Goal: Communication & Community: Answer question/provide support

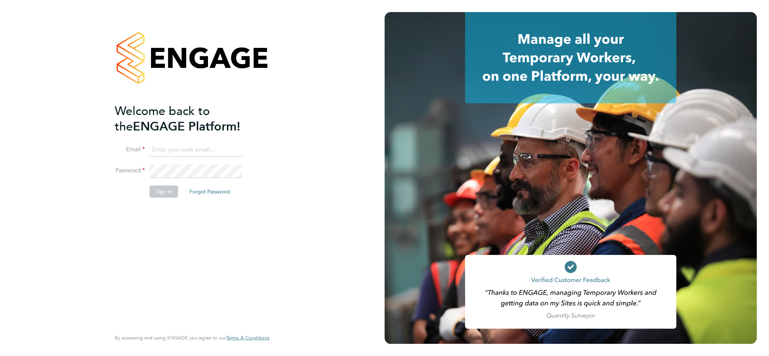
type input "daniel.bassett@thornbaker.co.uk"
click at [157, 197] on button "Sign In" at bounding box center [163, 192] width 29 height 12
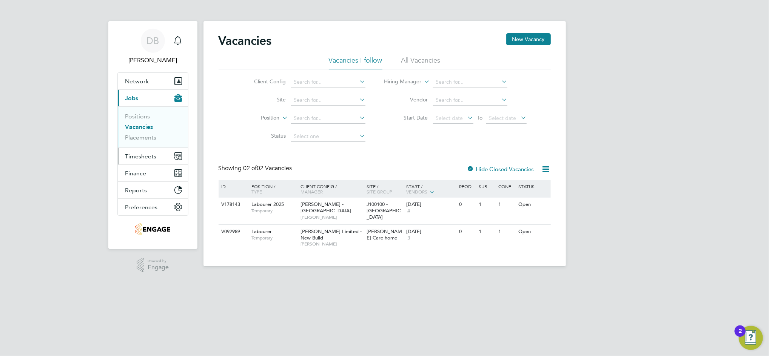
click at [149, 153] on span "Timesheets" at bounding box center [140, 156] width 31 height 7
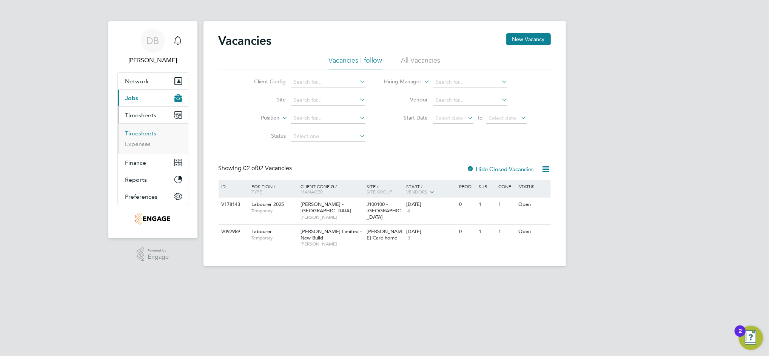
click at [149, 135] on link "Timesheets" at bounding box center [140, 133] width 31 height 7
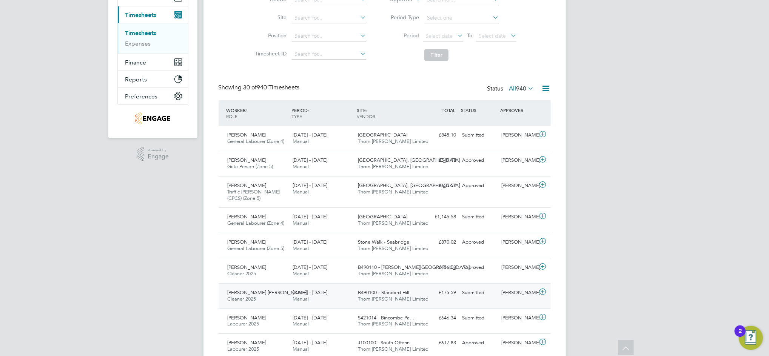
click at [513, 297] on div "Charlie Workman" at bounding box center [517, 293] width 39 height 12
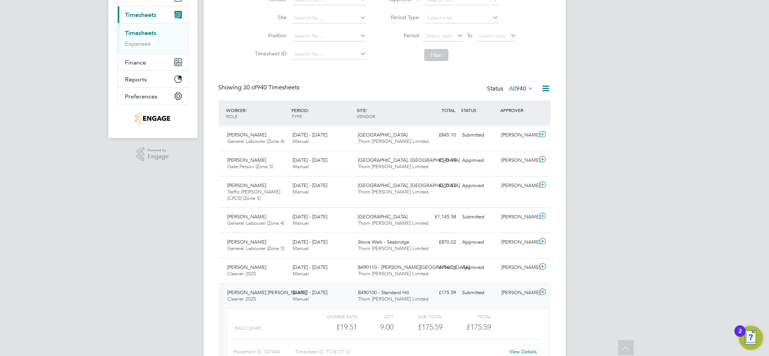
click at [521, 349] on link "View Details" at bounding box center [523, 352] width 28 height 6
click at [505, 294] on div "Charlie Workman" at bounding box center [517, 293] width 39 height 12
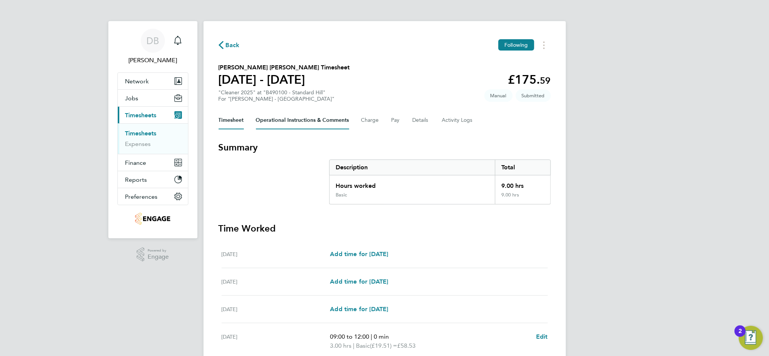
click at [307, 120] on Comments-tab "Operational Instructions & Comments" at bounding box center [302, 120] width 93 height 18
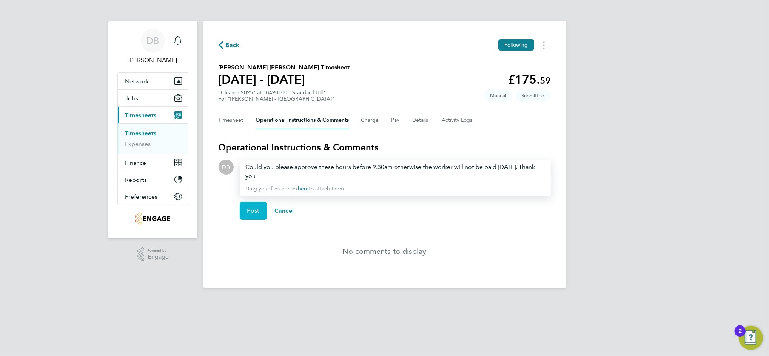
click at [260, 203] on button "Post" at bounding box center [254, 211] width 28 height 18
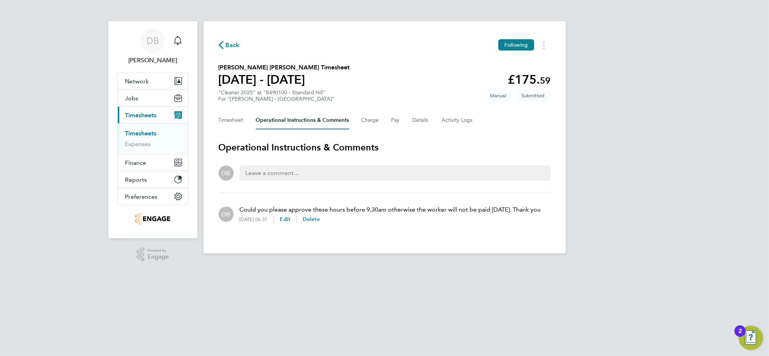
click at [234, 44] on span "Back" at bounding box center [233, 45] width 14 height 9
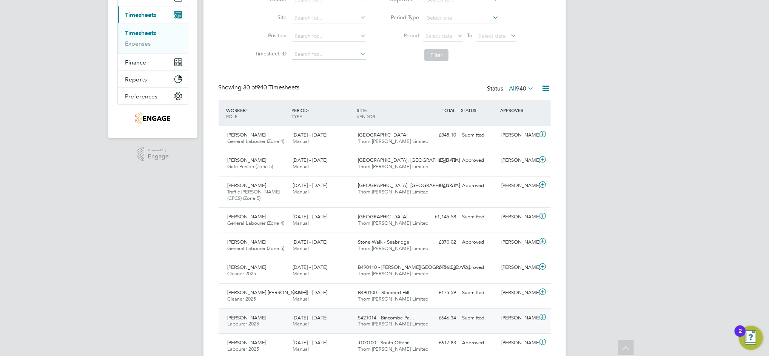
click at [514, 324] on div "Mitchell Kenny Labourer 2025 23 - 29 Aug 2025 23 - 29 Aug 2025 Manual S421014 -…" at bounding box center [384, 321] width 332 height 25
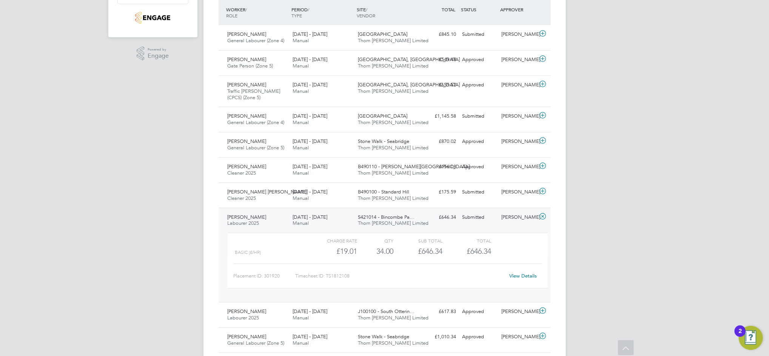
click at [516, 277] on link "View Details" at bounding box center [523, 276] width 28 height 6
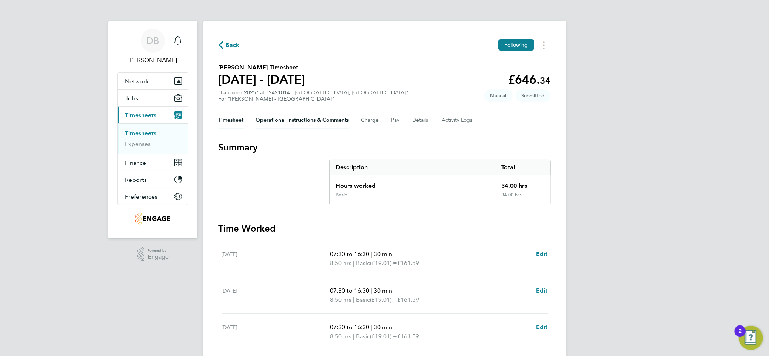
click at [307, 118] on Comments-tab "Operational Instructions & Comments" at bounding box center [302, 120] width 93 height 18
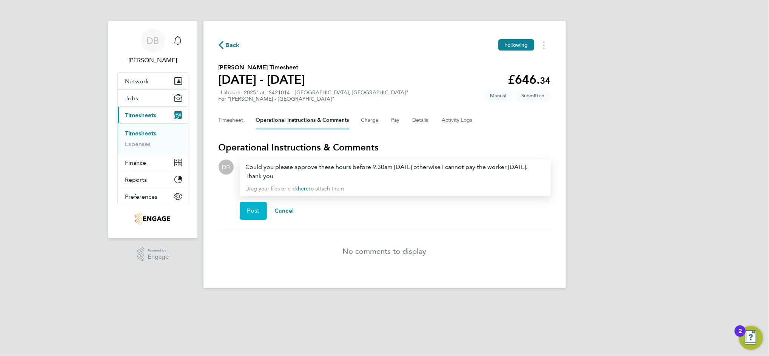
click at [256, 203] on button "Post" at bounding box center [254, 211] width 28 height 18
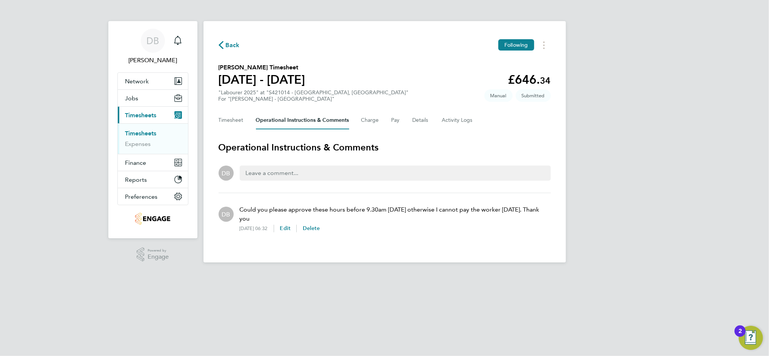
click at [230, 41] on span "Back" at bounding box center [233, 45] width 14 height 9
